Goal: Task Accomplishment & Management: Use online tool/utility

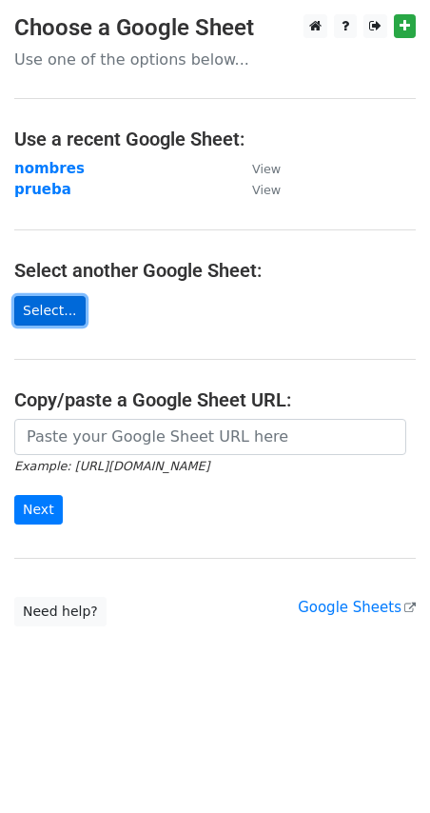
click at [52, 308] on link "Select..." at bounding box center [49, 311] width 71 height 30
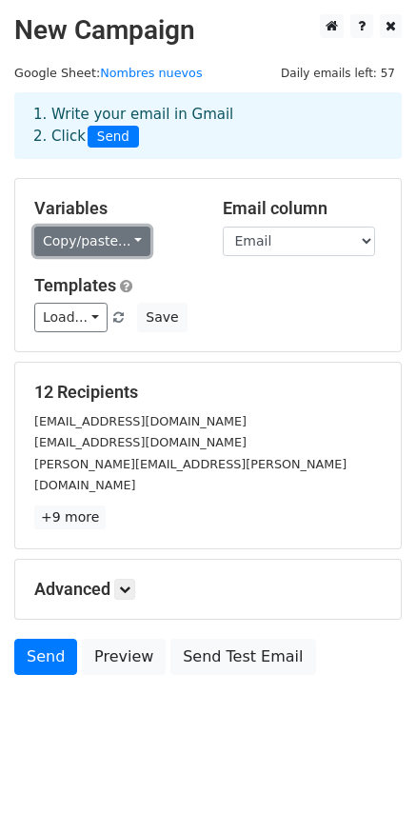
click at [69, 243] on link "Copy/paste..." at bounding box center [92, 242] width 116 height 30
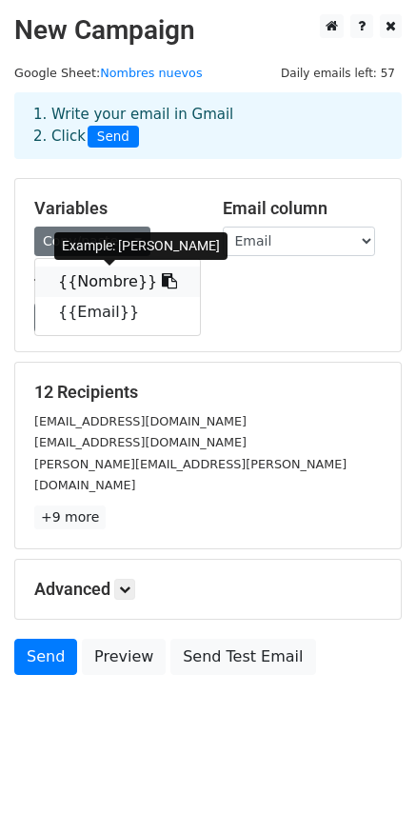
click at [91, 276] on link "{{Nombre}}" at bounding box center [117, 282] width 165 height 30
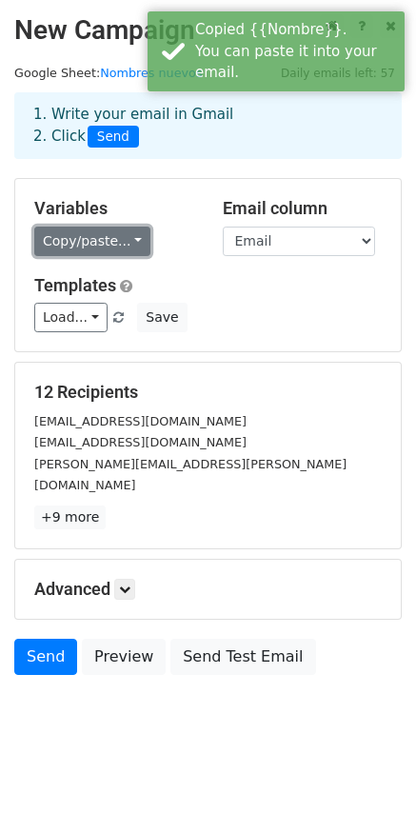
click at [70, 244] on link "Copy/paste..." at bounding box center [92, 242] width 116 height 30
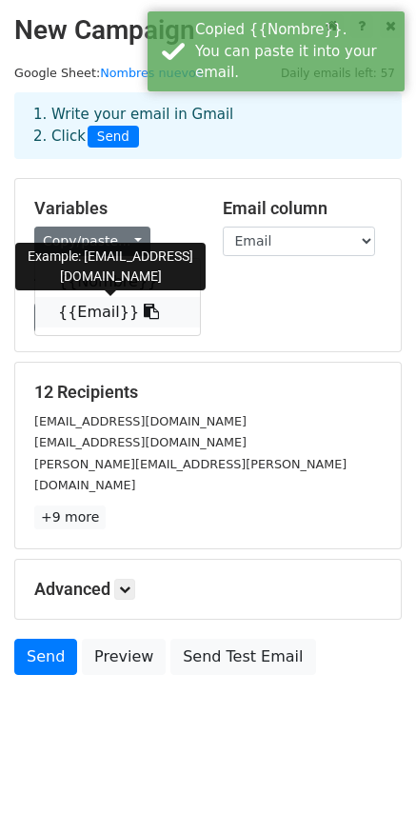
click at [99, 308] on link "{{Email}}" at bounding box center [117, 312] width 165 height 30
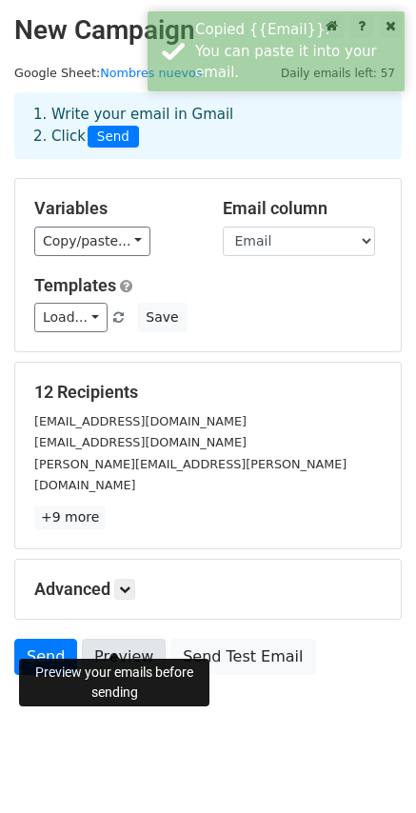
click at [125, 640] on link "Preview" at bounding box center [124, 657] width 84 height 36
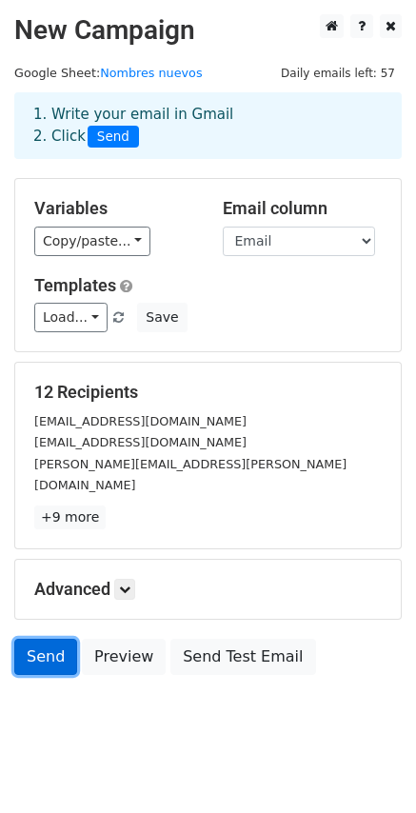
click at [49, 639] on link "Send" at bounding box center [45, 657] width 63 height 36
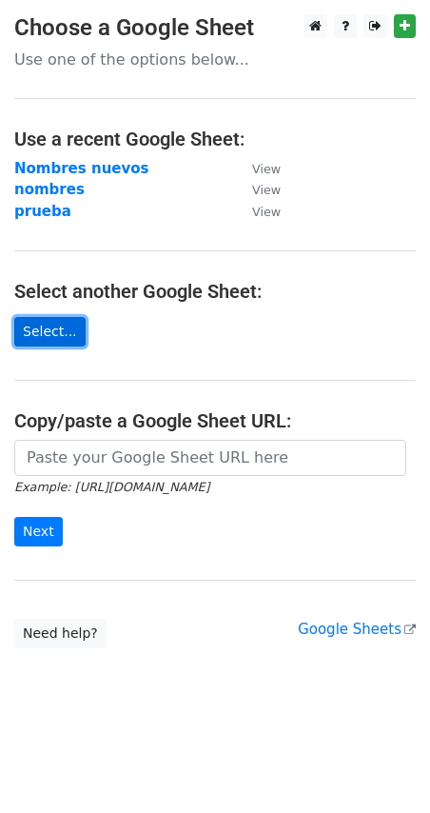
click at [35, 328] on link "Select..." at bounding box center [49, 332] width 71 height 30
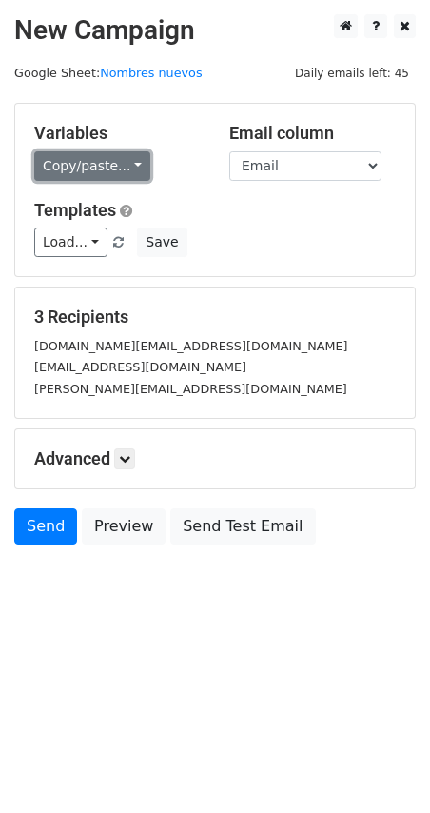
click at [58, 160] on link "Copy/paste..." at bounding box center [92, 166] width 116 height 30
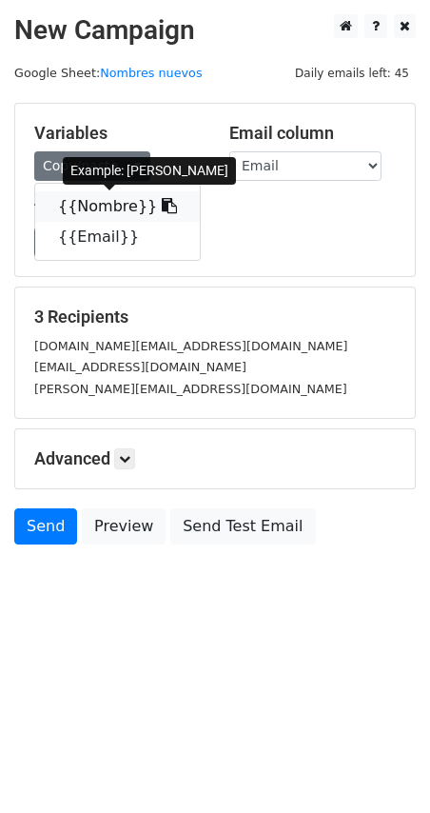
click at [84, 198] on link "{{Nombre}}" at bounding box center [117, 206] width 165 height 30
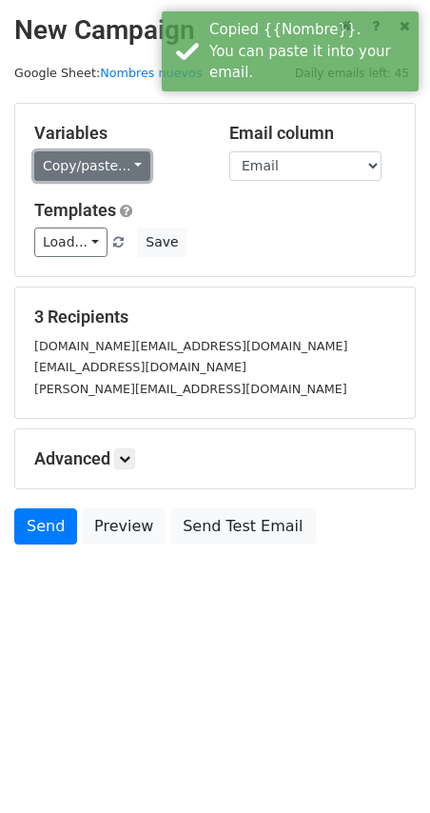
click at [65, 169] on link "Copy/paste..." at bounding box center [92, 166] width 116 height 30
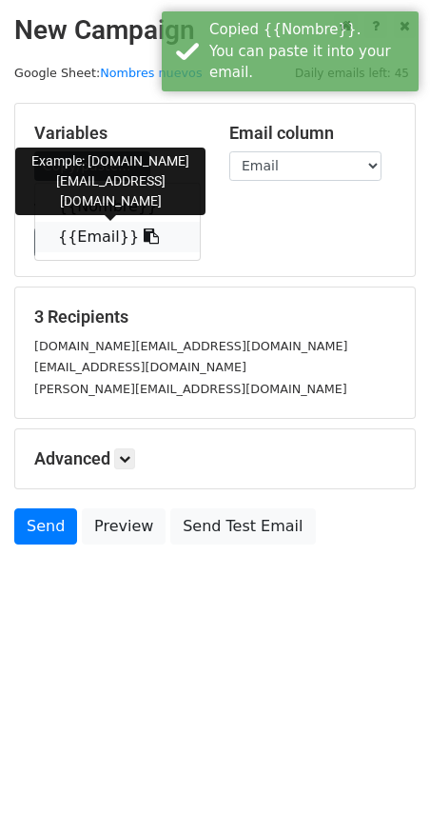
click at [102, 240] on link "{{Email}}" at bounding box center [117, 237] width 165 height 30
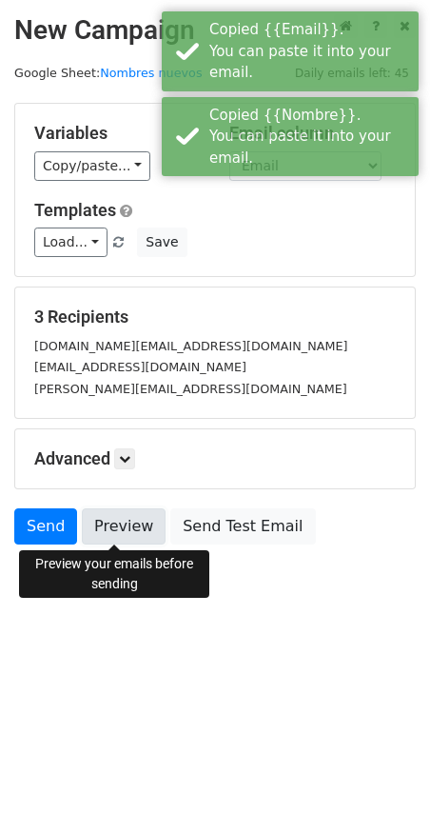
click at [128, 530] on link "Preview" at bounding box center [124, 526] width 84 height 36
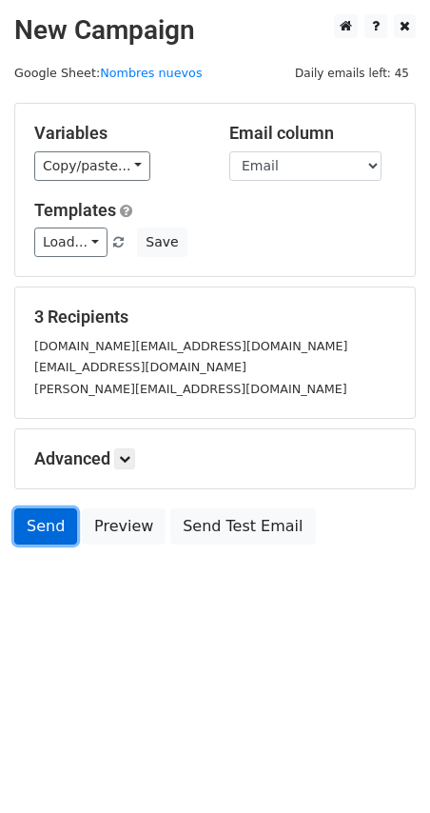
click at [36, 527] on link "Send" at bounding box center [45, 526] width 63 height 36
